Goal: Task Accomplishment & Management: Manage account settings

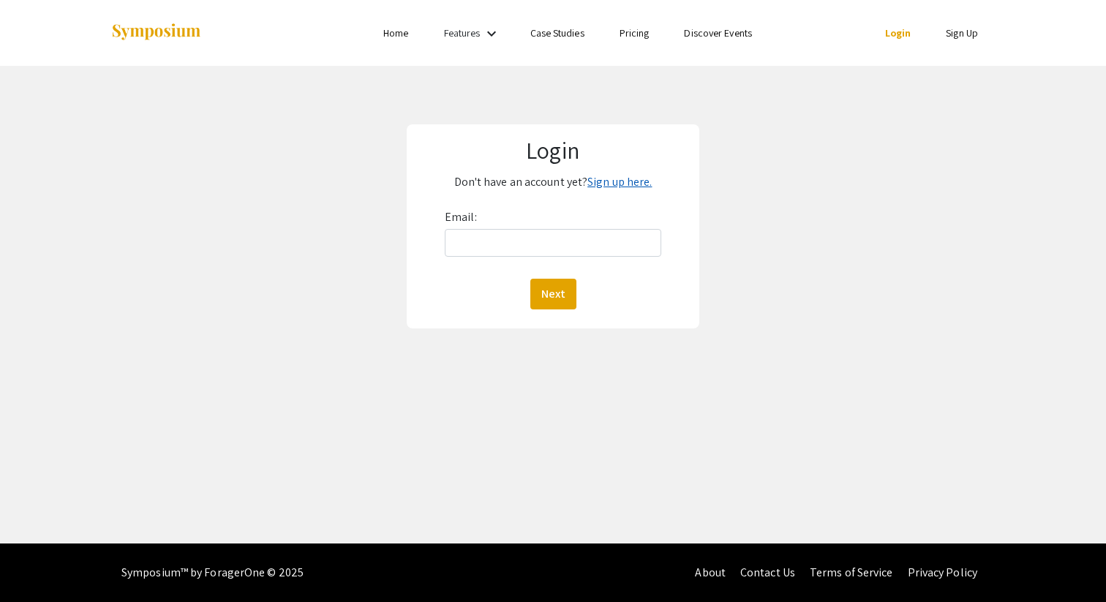
click at [631, 177] on link "Sign up here." at bounding box center [619, 181] width 64 height 15
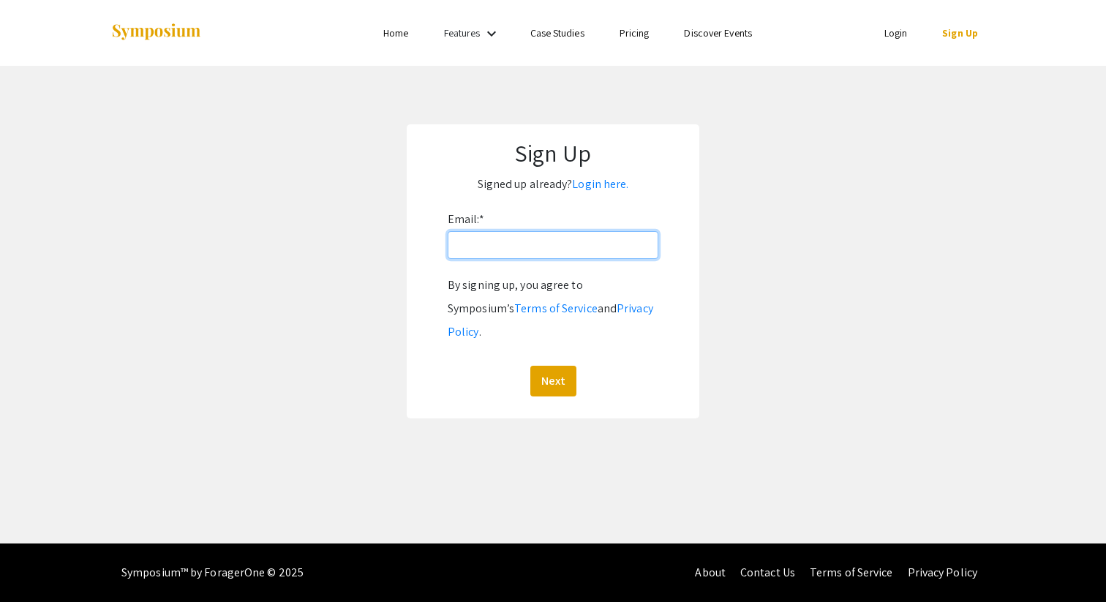
click at [576, 237] on input "Email: *" at bounding box center [553, 245] width 211 height 28
type input "[EMAIL_ADDRESS][DOMAIN_NAME]"
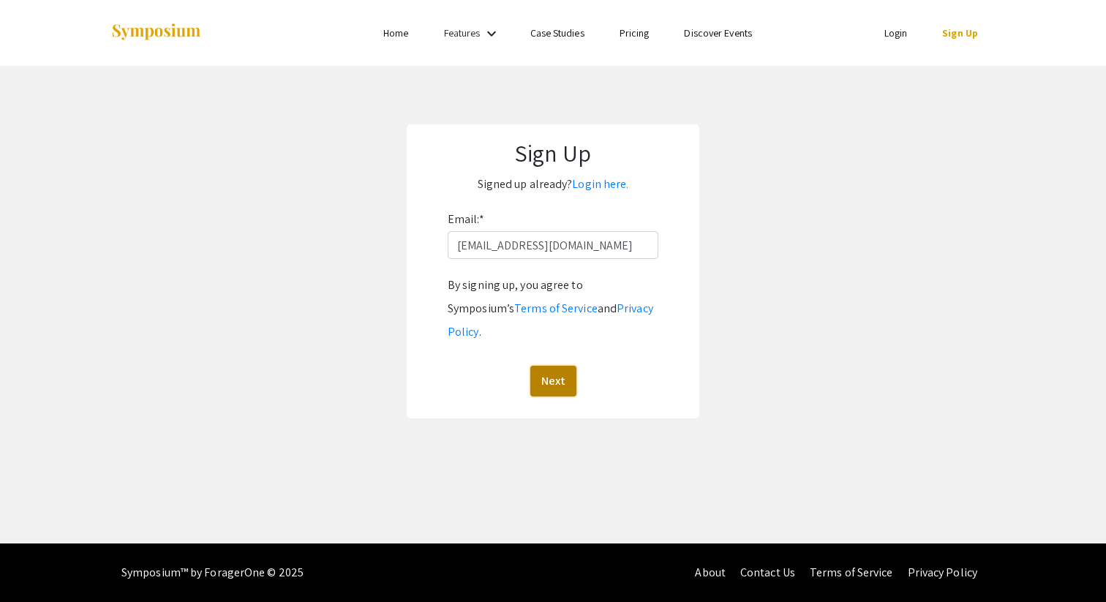
click at [560, 366] on button "Next" at bounding box center [553, 381] width 46 height 31
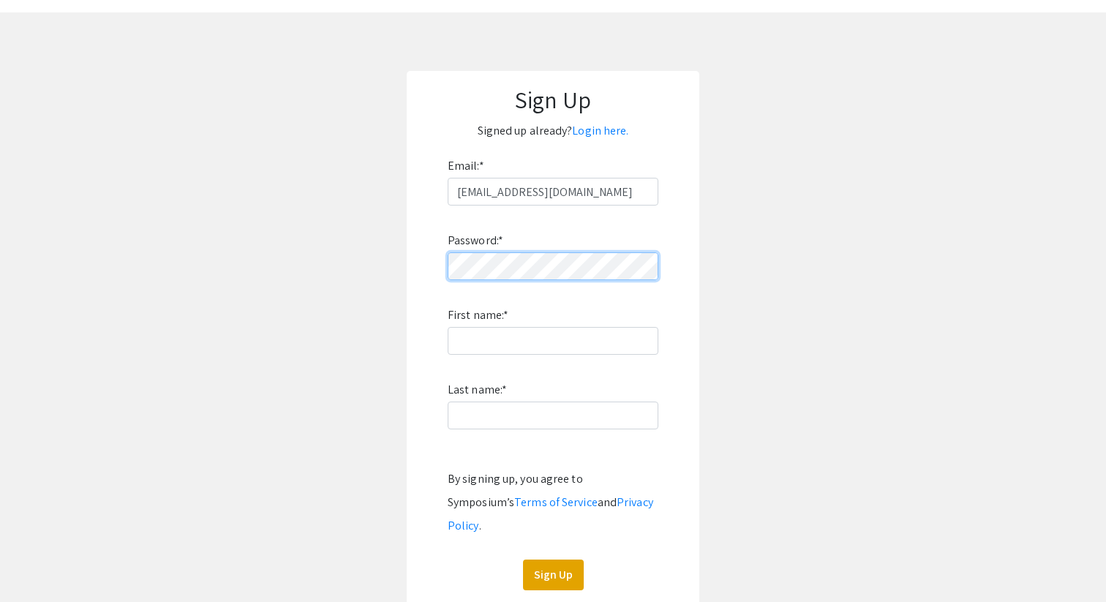
scroll to position [56, 0]
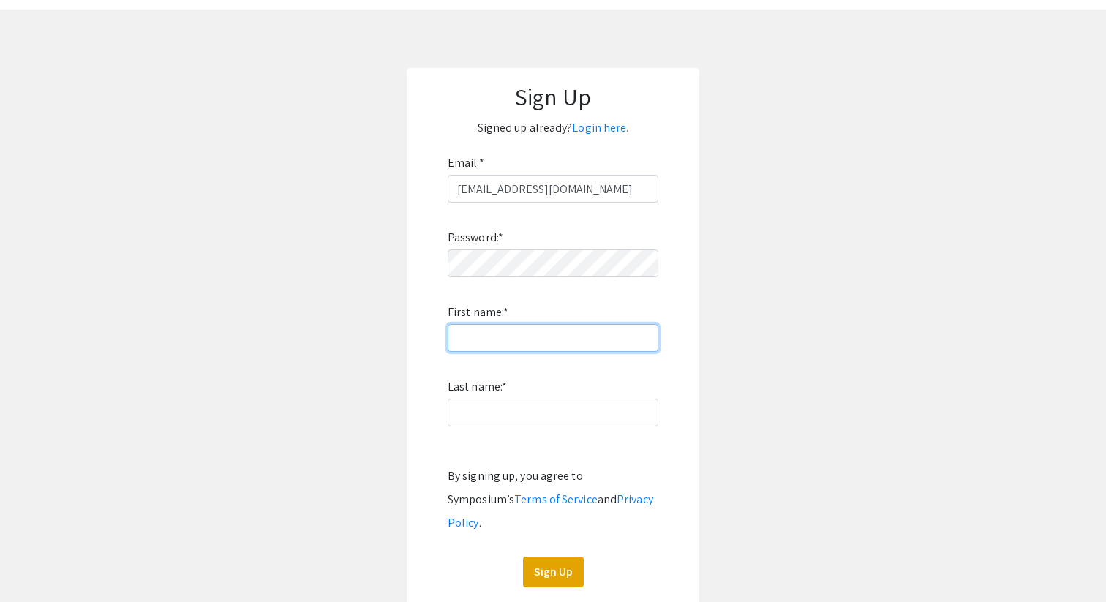
click at [541, 344] on input "First name: *" at bounding box center [553, 338] width 211 height 28
type input "Vyapti"
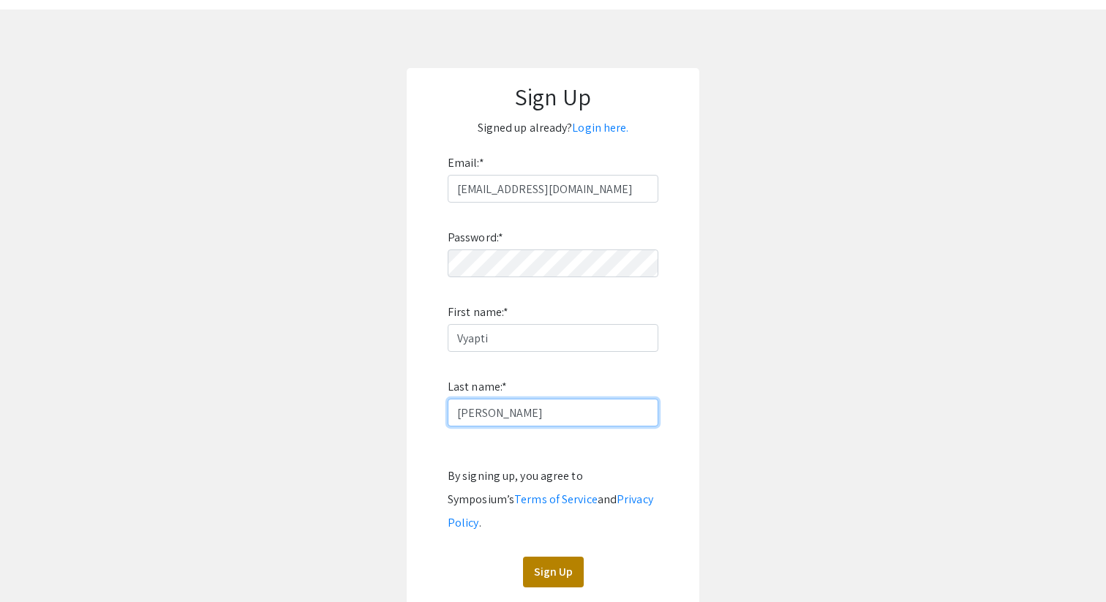
type input "[PERSON_NAME]"
click at [553, 557] on button "Sign Up" at bounding box center [553, 572] width 61 height 31
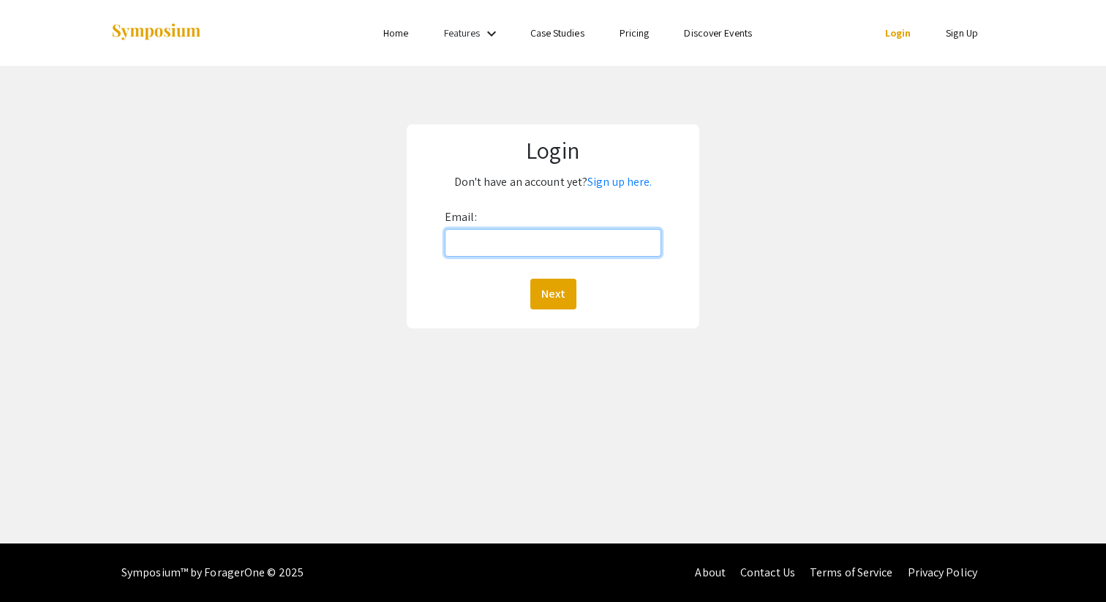
click at [529, 247] on input "Email:" at bounding box center [553, 243] width 217 height 28
type input "[EMAIL_ADDRESS][DOMAIN_NAME]"
click at [530, 279] on button "Next" at bounding box center [553, 294] width 46 height 31
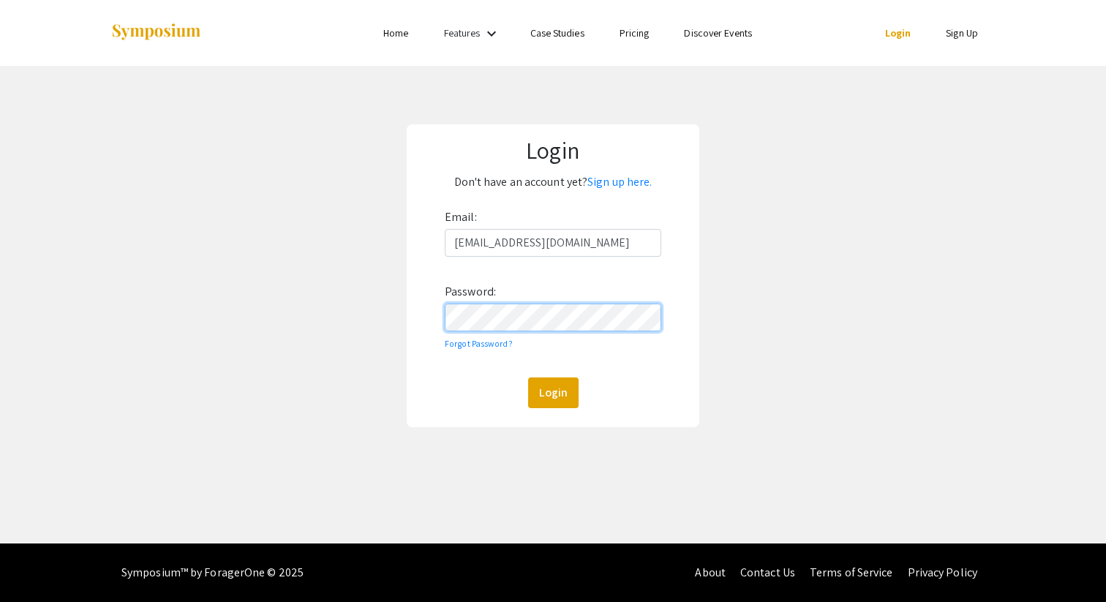
click at [528, 378] on button "Login" at bounding box center [553, 393] width 50 height 31
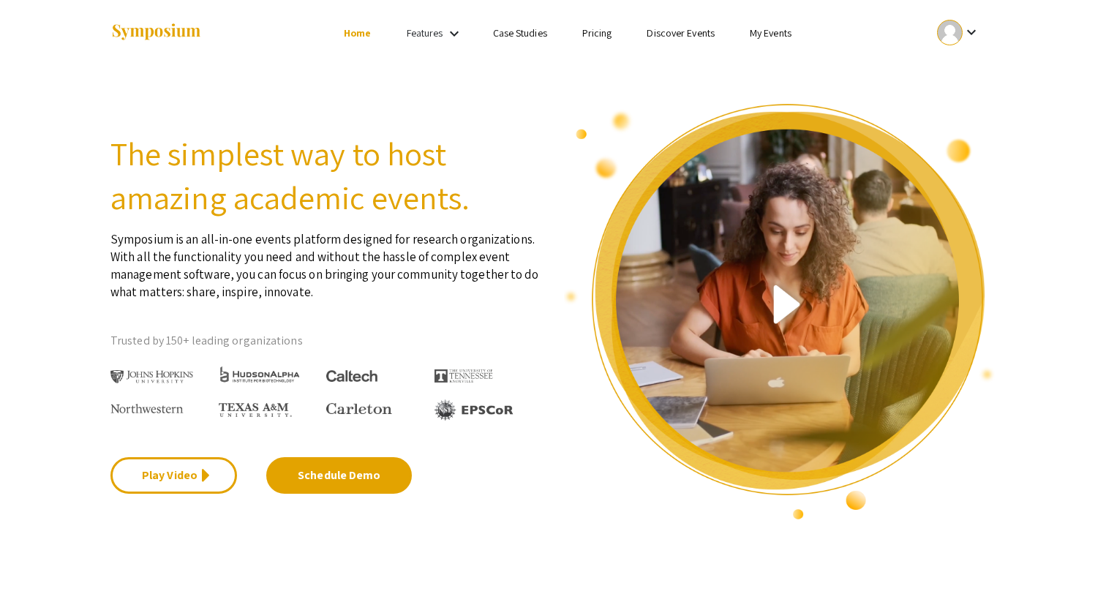
click at [885, 82] on section "The simplest way to host amazing academic events. Symposium is an all-in-one ev…" at bounding box center [553, 293] width 1106 height 455
click at [955, 27] on div at bounding box center [950, 33] width 26 height 26
click at [950, 61] on button "My Account" at bounding box center [967, 72] width 90 height 35
